Goal: Task Accomplishment & Management: Manage account settings

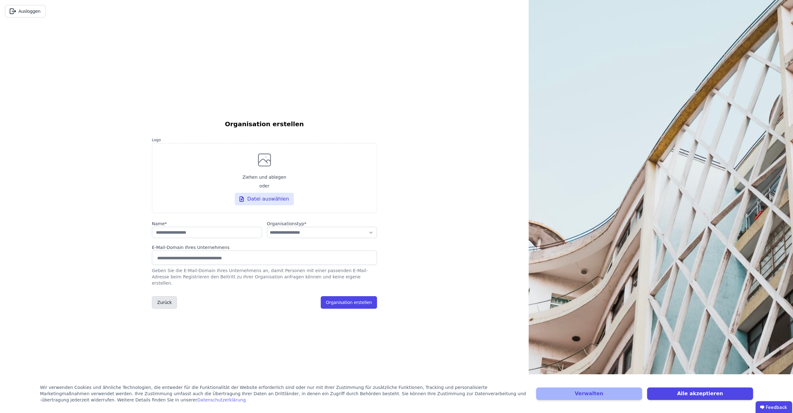
click at [162, 296] on button "Zurück" at bounding box center [164, 302] width 25 height 13
click at [162, 305] on button "Zurück" at bounding box center [164, 302] width 25 height 13
click at [167, 302] on button "Zurück" at bounding box center [164, 302] width 25 height 13
click at [162, 300] on button "Zurück" at bounding box center [164, 302] width 25 height 13
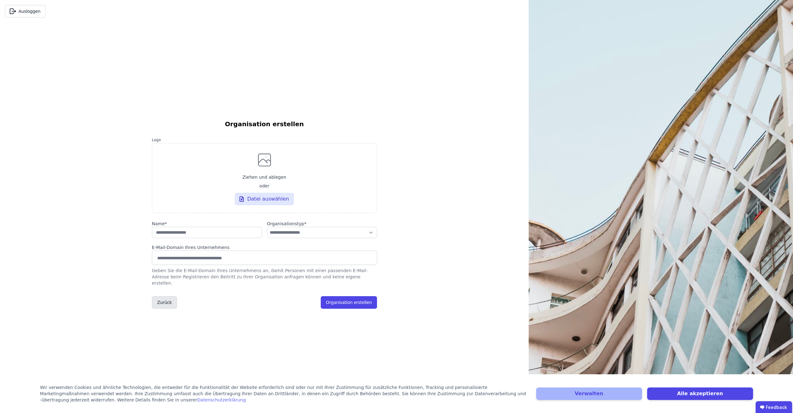
click at [162, 300] on button "Zurück" at bounding box center [164, 302] width 25 height 13
click at [218, 236] on input "string" at bounding box center [207, 232] width 110 height 11
type input "*****"
click at [371, 238] on select "**********" at bounding box center [322, 232] width 110 height 11
select select "**********"
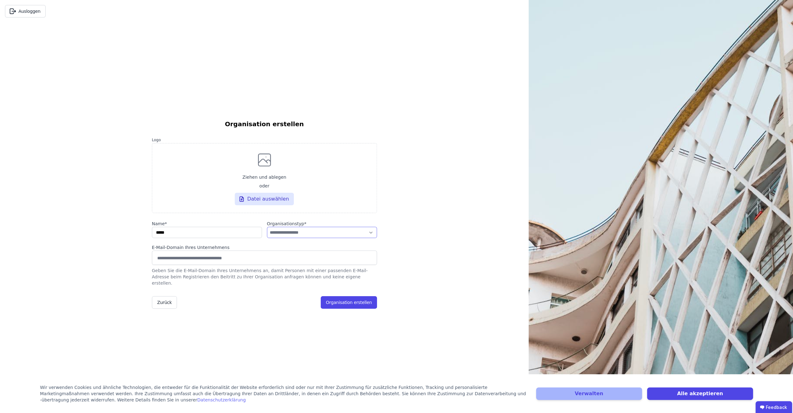
click at [267, 230] on select "**********" at bounding box center [322, 232] width 110 height 11
click at [344, 302] on button "Organisation erstellen" at bounding box center [349, 302] width 56 height 13
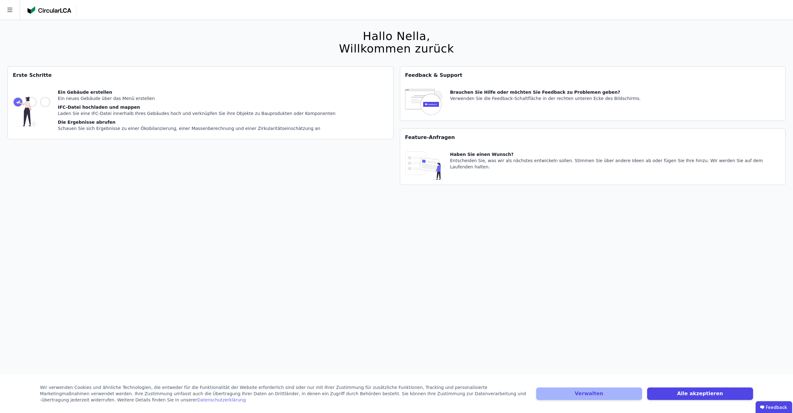
click at [340, 296] on div "[PERSON_NAME], Willkommen zurück Sie verwenden derzeit eine Beta-Version. Es kö…" at bounding box center [397, 226] width 778 height 413
click at [14, 14] on icon at bounding box center [10, 10] width 20 height 20
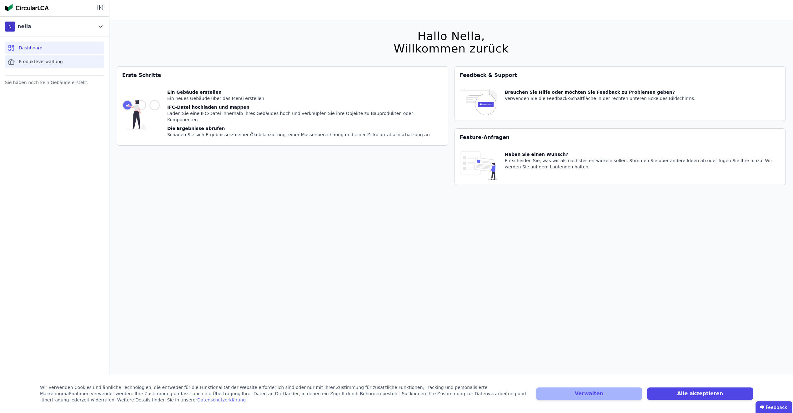
click at [33, 62] on span "Produkteverwaltung" at bounding box center [41, 61] width 44 height 6
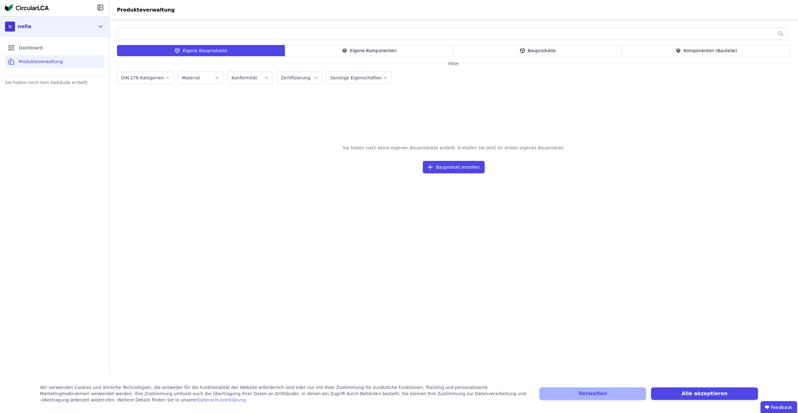
click at [87, 24] on div "N nella" at bounding box center [50, 26] width 90 height 13
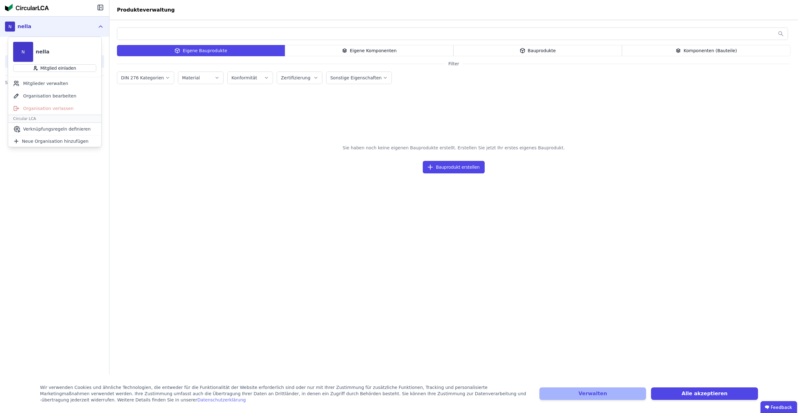
click at [76, 185] on div "Sie haben noch kein Gebäude erstellt." at bounding box center [54, 227] width 109 height 298
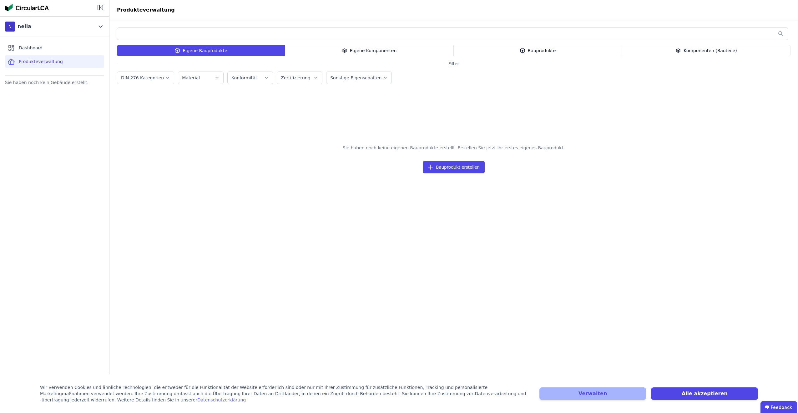
click at [69, 86] on div "Sie haben noch kein Gebäude erstellt." at bounding box center [54, 82] width 99 height 9
click at [68, 81] on div "Sie haben noch kein Gebäude erstellt." at bounding box center [54, 82] width 99 height 9
click at [61, 87] on div "Sie haben noch kein Gebäude erstellt." at bounding box center [54, 227] width 109 height 298
click at [323, 51] on div "Eigene Komponenten" at bounding box center [369, 50] width 169 height 11
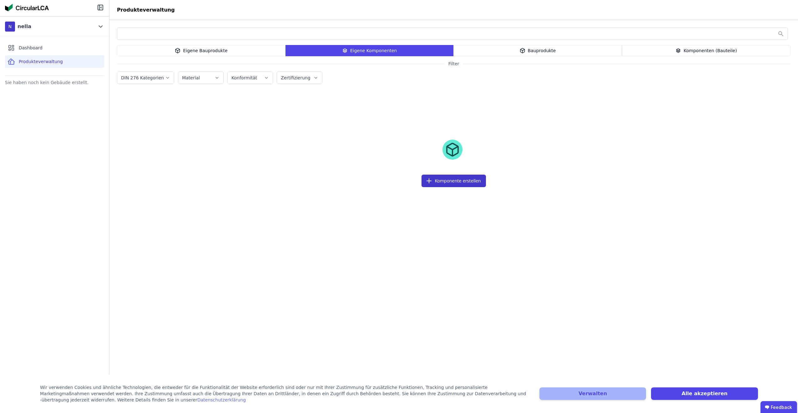
click at [453, 178] on button "Komponente erstellen" at bounding box center [453, 181] width 64 height 13
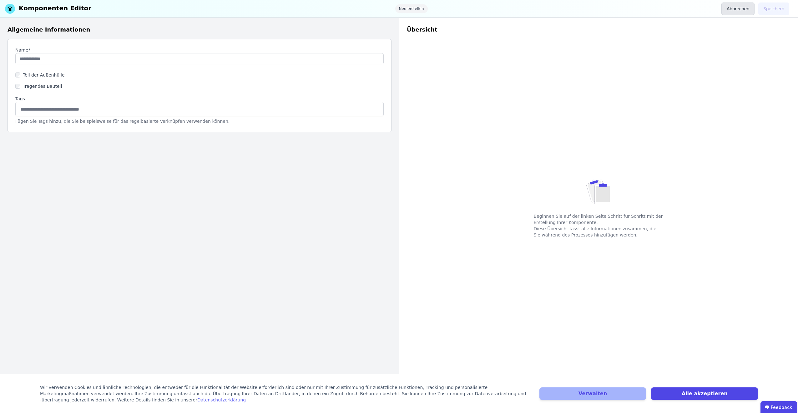
click at [736, 11] on button "Abbrechen" at bounding box center [737, 9] width 33 height 13
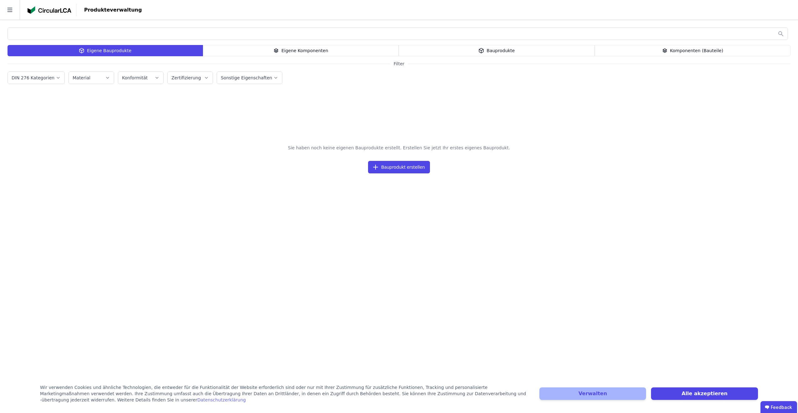
click at [482, 48] on icon at bounding box center [481, 51] width 6 height 8
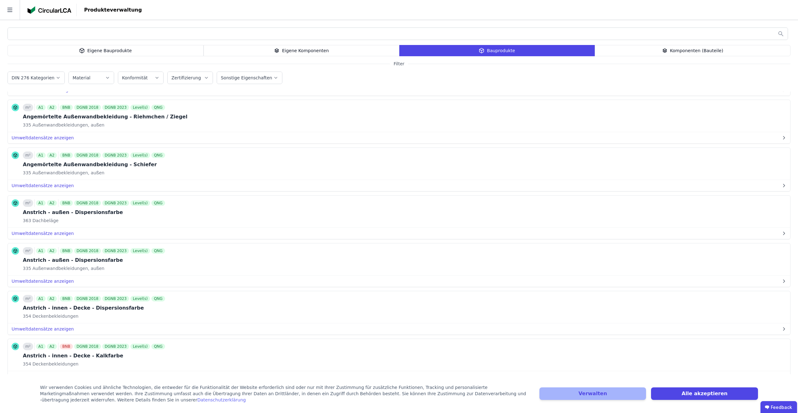
scroll to position [375, 0]
click at [49, 11] on img at bounding box center [50, 10] width 44 height 8
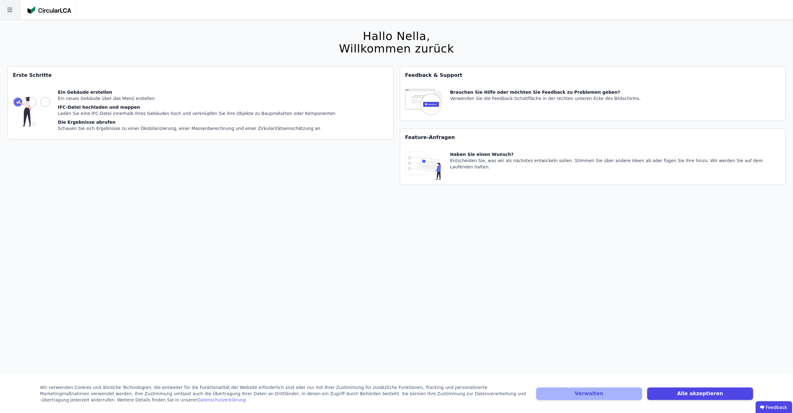
click at [4, 12] on icon at bounding box center [10, 10] width 20 height 20
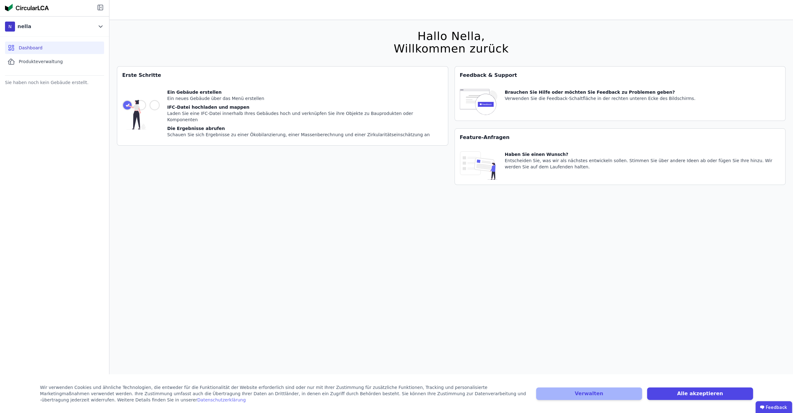
click at [101, 8] on icon at bounding box center [101, 7] width 1 height 1
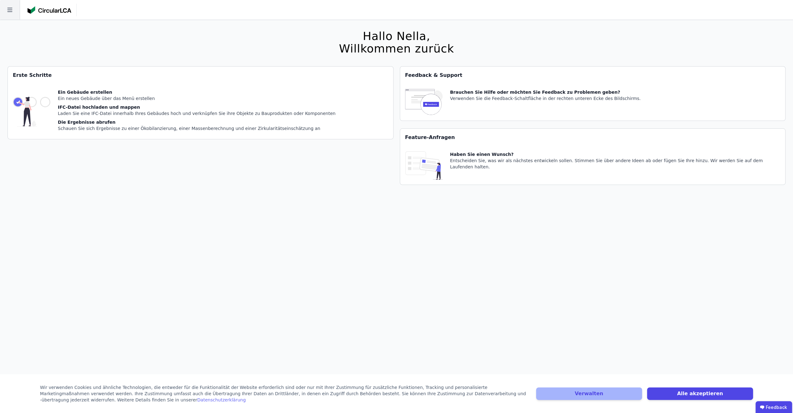
click at [10, 10] on icon at bounding box center [9, 10] width 5 height 4
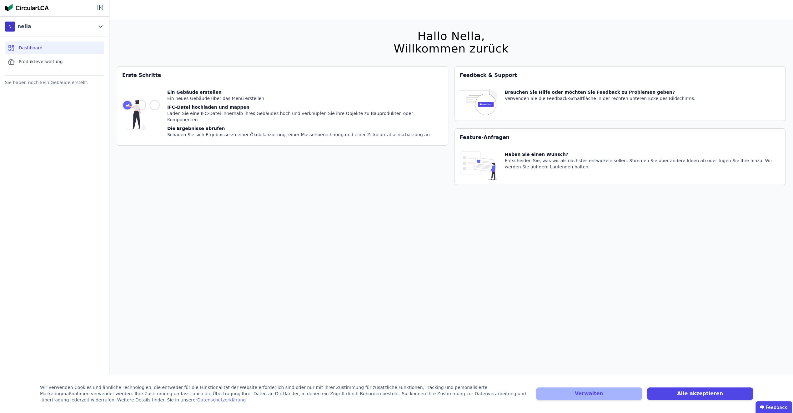
click at [37, 83] on div "Sie haben noch kein Gebäude erstellt." at bounding box center [54, 82] width 99 height 9
drag, startPoint x: 37, startPoint y: 83, endPoint x: 58, endPoint y: 85, distance: 21.4
click at [58, 85] on div "Sie haben noch kein Gebäude erstellt." at bounding box center [54, 82] width 99 height 9
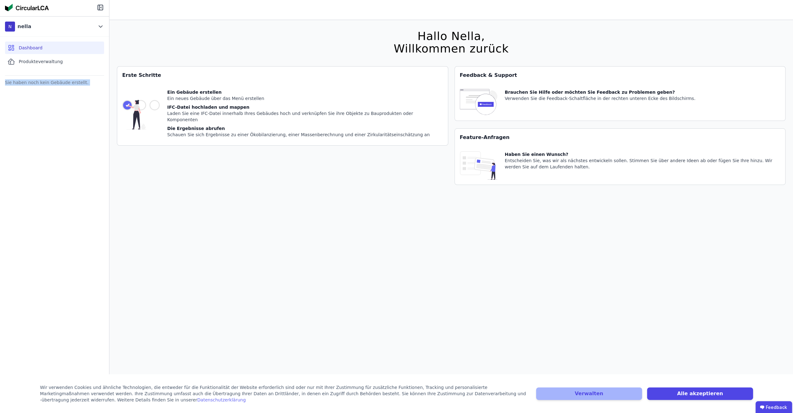
click at [56, 83] on div "Sie haben noch kein Gebäude erstellt." at bounding box center [54, 82] width 99 height 9
click at [104, 23] on div "N nella" at bounding box center [54, 27] width 109 height 20
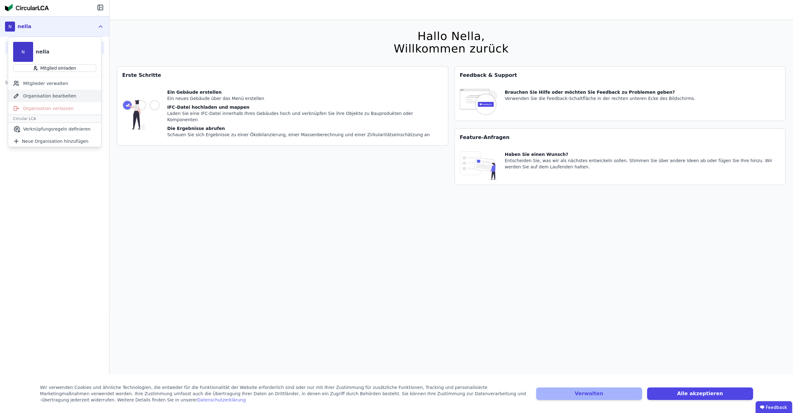
click at [45, 94] on div "Organisation bearbeiten" at bounding box center [54, 96] width 93 height 13
select select "**********"
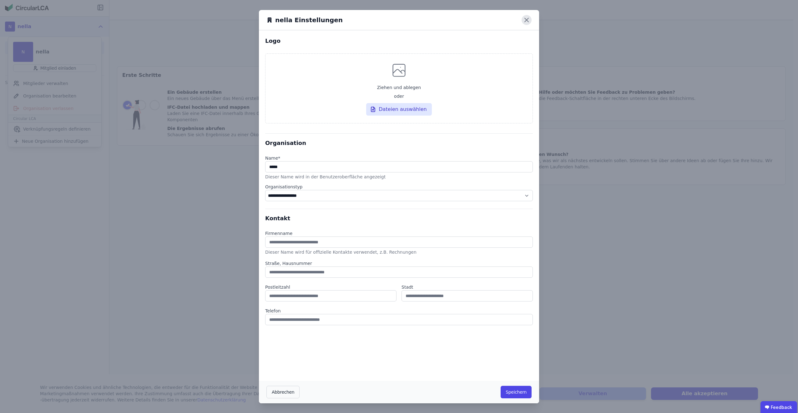
click at [521, 20] on icon at bounding box center [526, 20] width 10 height 10
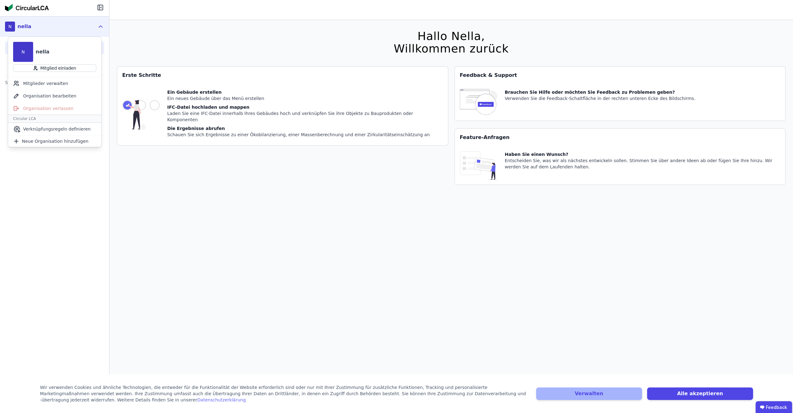
click at [46, 185] on div "Sie haben noch kein Gebäude erstellt." at bounding box center [54, 227] width 109 height 298
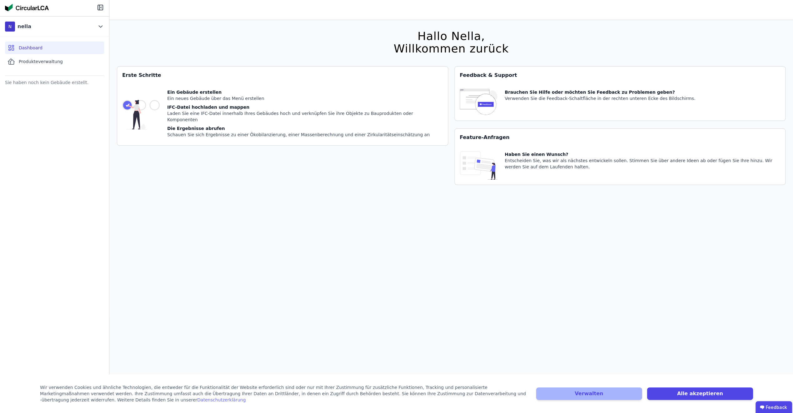
click at [68, 54] on div "Dashboard Produkteverwaltung" at bounding box center [54, 55] width 109 height 36
click at [71, 50] on div "Dashboard" at bounding box center [54, 48] width 99 height 13
click at [63, 64] on div "Produkteverwaltung" at bounding box center [54, 61] width 99 height 13
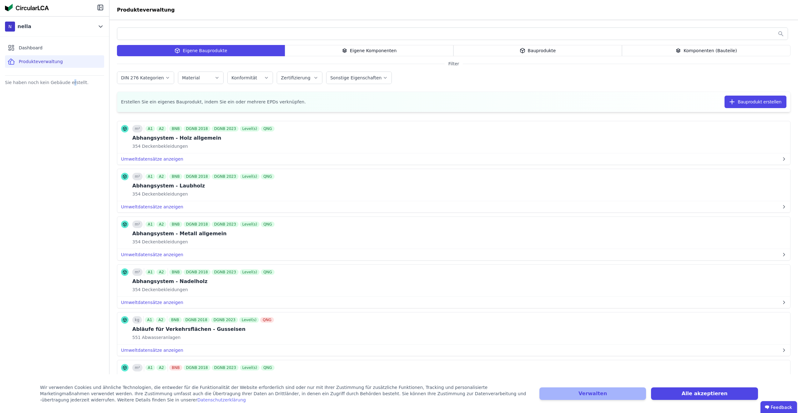
drag, startPoint x: 65, startPoint y: 83, endPoint x: 68, endPoint y: 100, distance: 18.1
click at [68, 100] on div "Sie haben noch kein Gebäude erstellt." at bounding box center [54, 227] width 109 height 298
click at [410, 52] on div "Eigene Komponenten" at bounding box center [369, 50] width 169 height 11
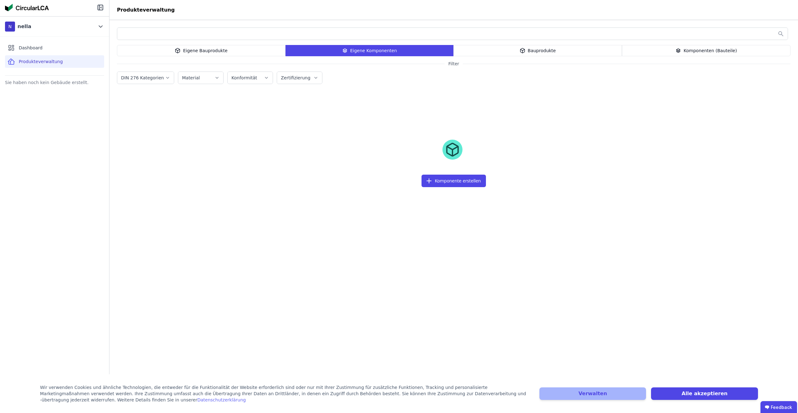
click at [220, 48] on div "Eigene Bauprodukte" at bounding box center [201, 50] width 169 height 11
